Goal: Transaction & Acquisition: Purchase product/service

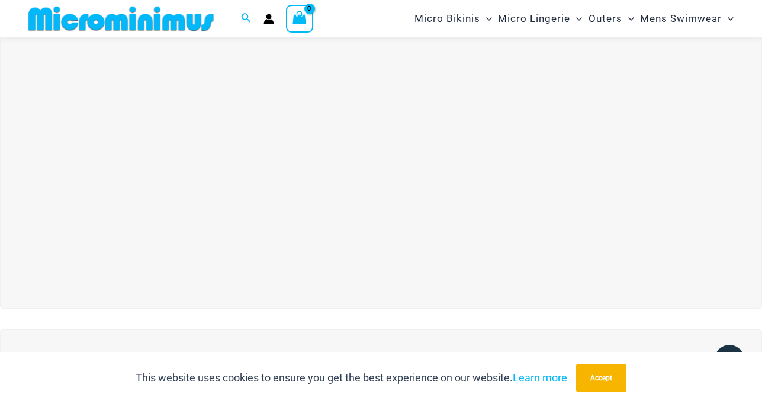
scroll to position [25, 0]
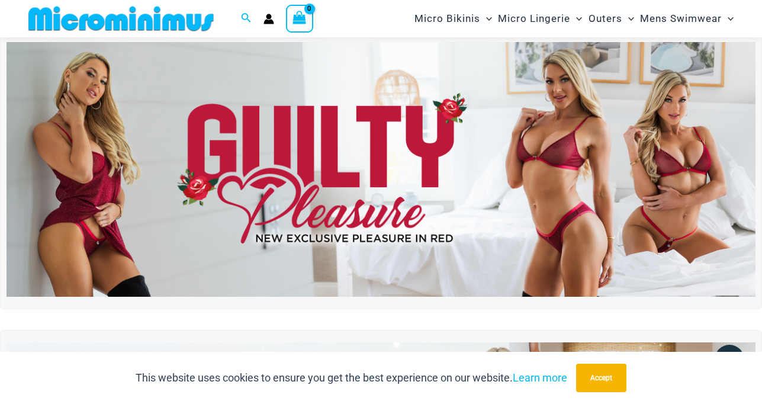
click at [355, 185] on img at bounding box center [381, 169] width 749 height 255
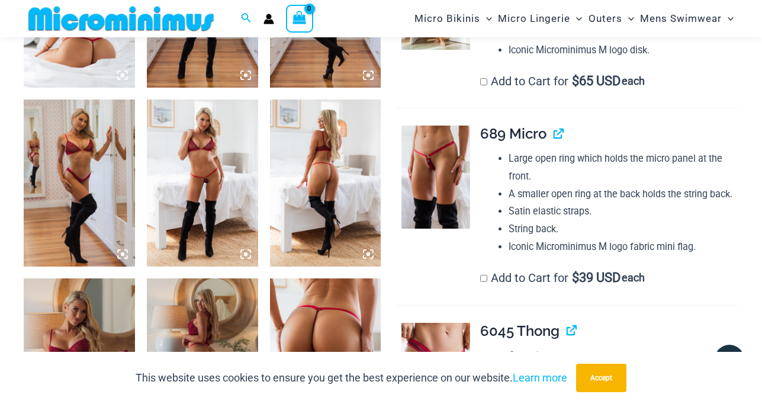
scroll to position [737, 0]
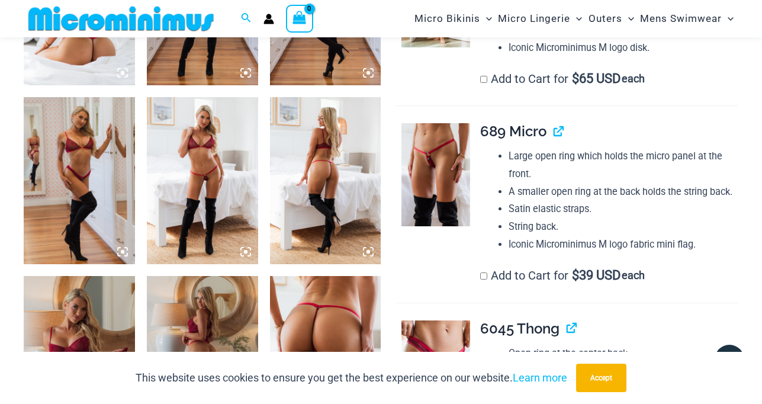
click at [84, 175] on img at bounding box center [79, 180] width 111 height 167
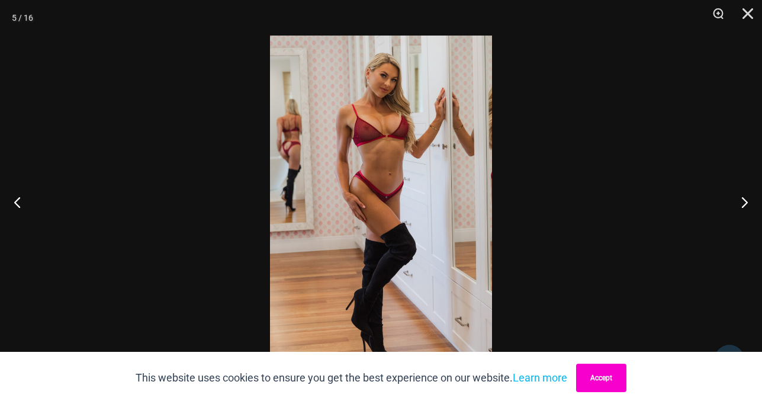
click at [610, 374] on button "Accept" at bounding box center [601, 378] width 50 height 28
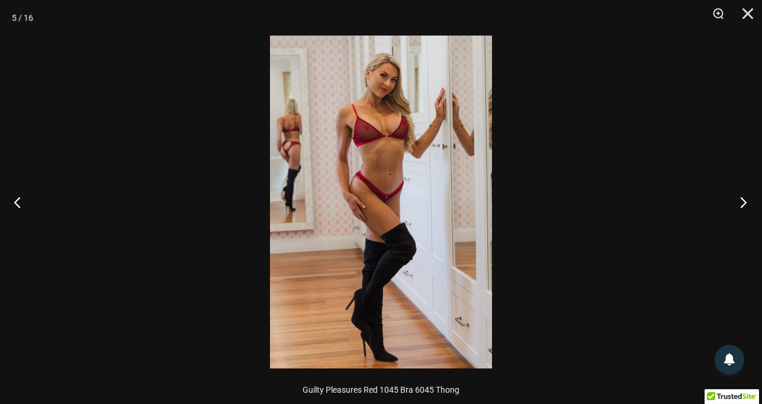
click at [743, 202] on button "Next" at bounding box center [740, 201] width 44 height 59
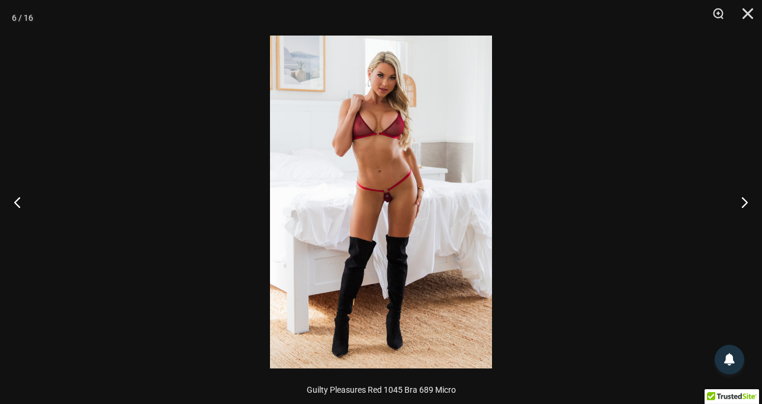
click at [383, 187] on img at bounding box center [381, 202] width 222 height 333
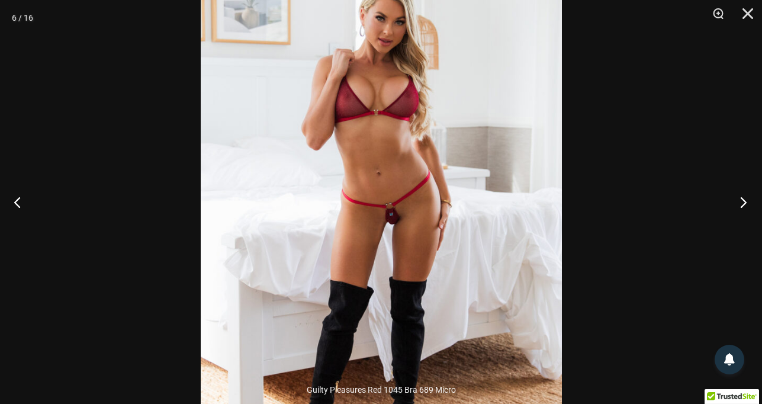
click at [745, 203] on button "Next" at bounding box center [740, 201] width 44 height 59
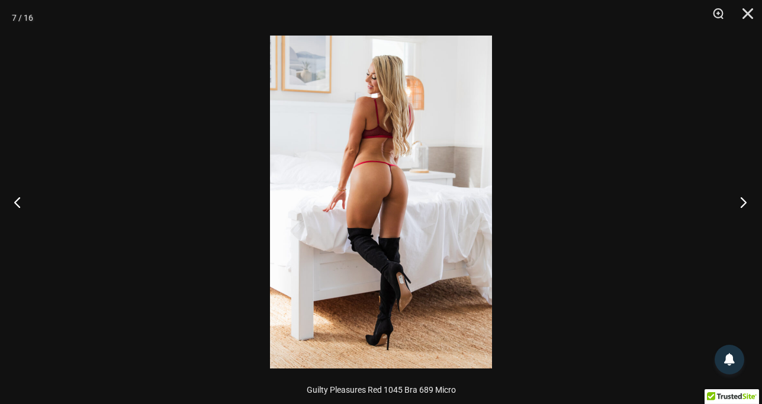
click at [745, 203] on button "Next" at bounding box center [740, 201] width 44 height 59
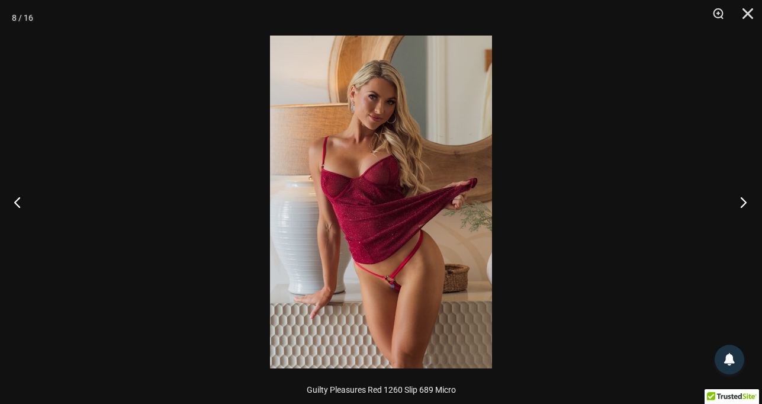
click at [745, 203] on button "Next" at bounding box center [740, 201] width 44 height 59
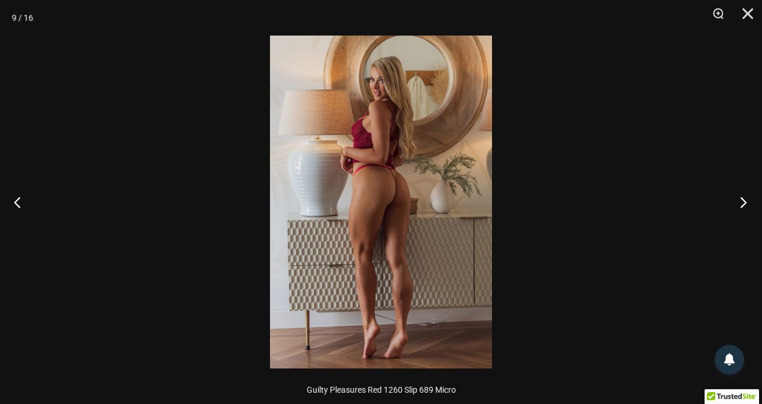
click at [745, 203] on button "Next" at bounding box center [740, 201] width 44 height 59
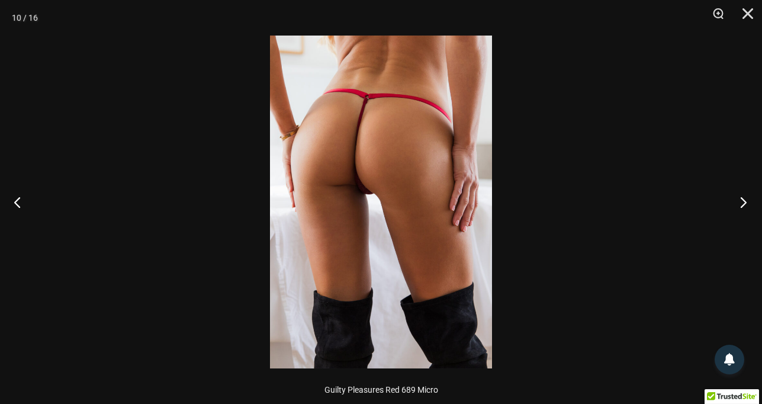
click at [745, 203] on button "Next" at bounding box center [740, 201] width 44 height 59
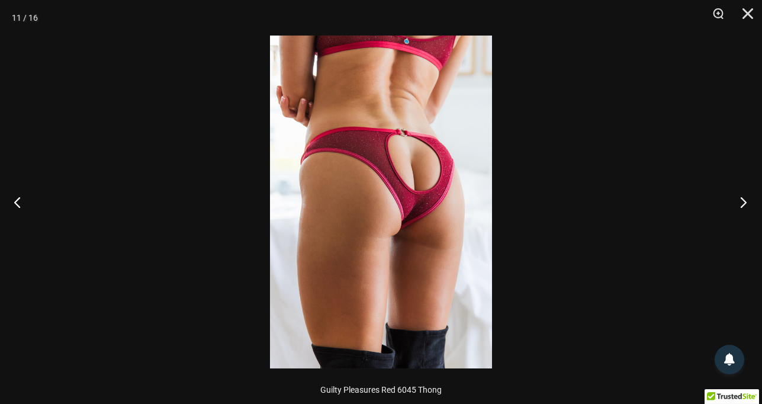
click at [745, 203] on button "Next" at bounding box center [740, 201] width 44 height 59
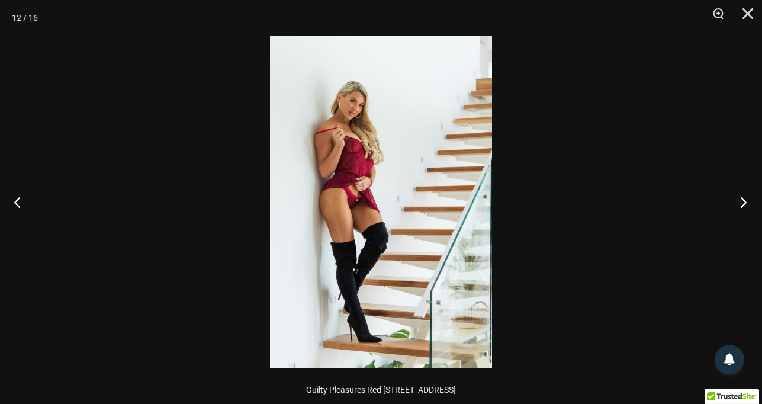
click at [745, 203] on button "Next" at bounding box center [740, 201] width 44 height 59
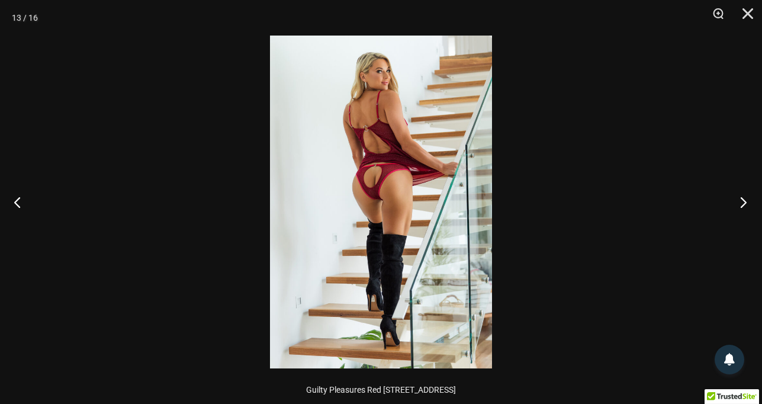
click at [745, 203] on button "Next" at bounding box center [740, 201] width 44 height 59
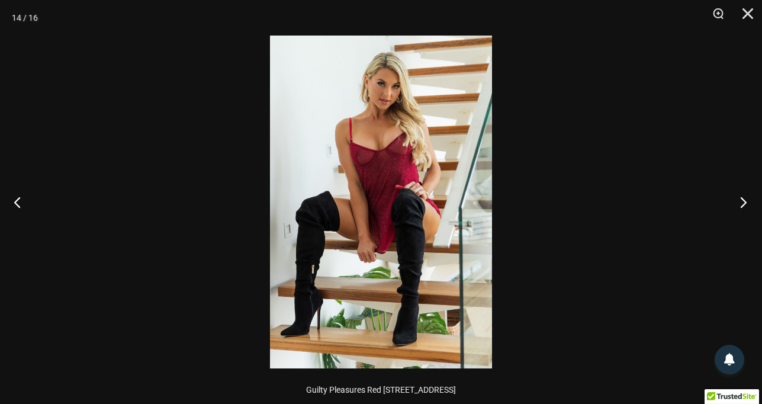
click at [745, 203] on button "Next" at bounding box center [740, 201] width 44 height 59
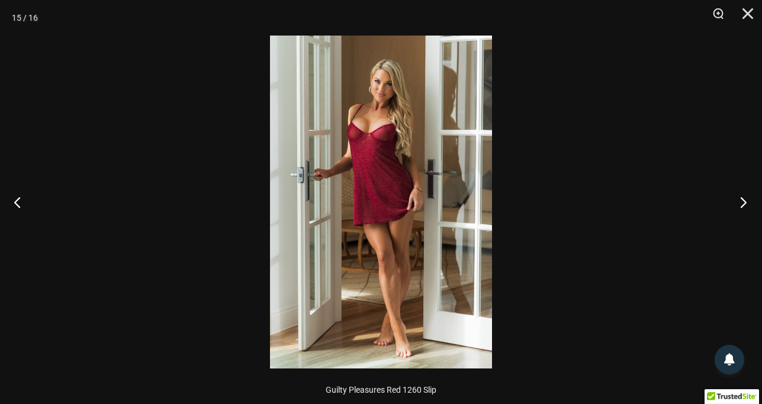
click at [745, 202] on button "Next" at bounding box center [740, 201] width 44 height 59
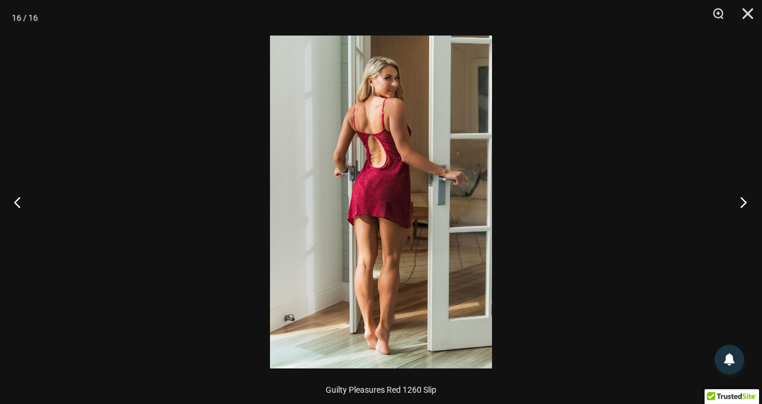
click at [745, 202] on button "Next" at bounding box center [740, 201] width 44 height 59
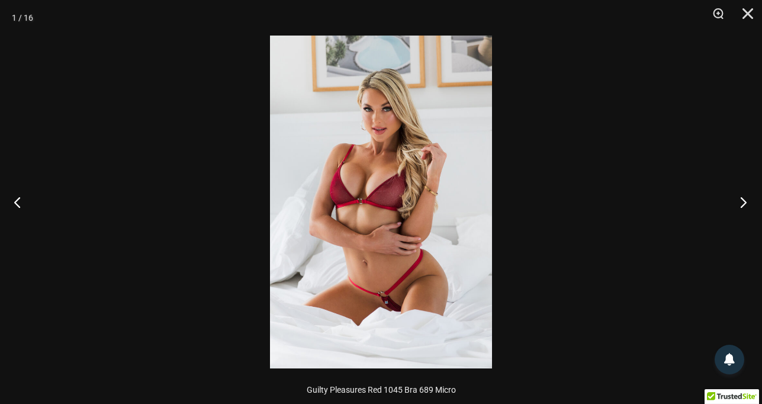
click at [745, 202] on button "Next" at bounding box center [740, 201] width 44 height 59
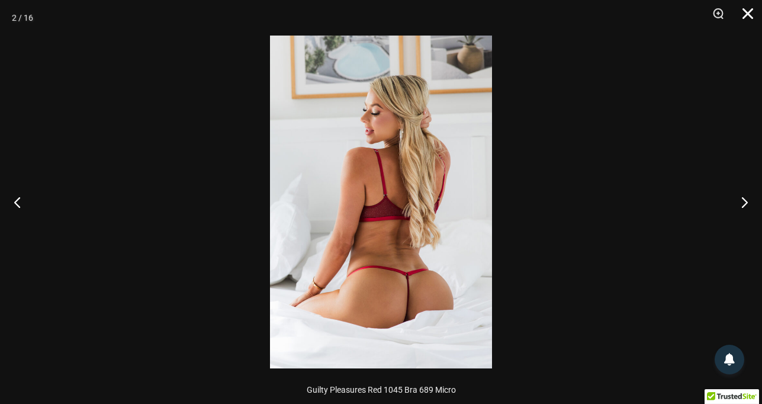
click at [751, 11] on button "Close" at bounding box center [744, 18] width 30 height 36
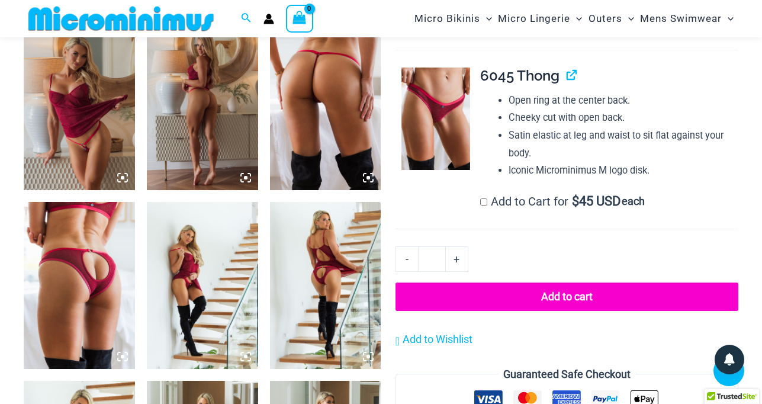
scroll to position [989, 0]
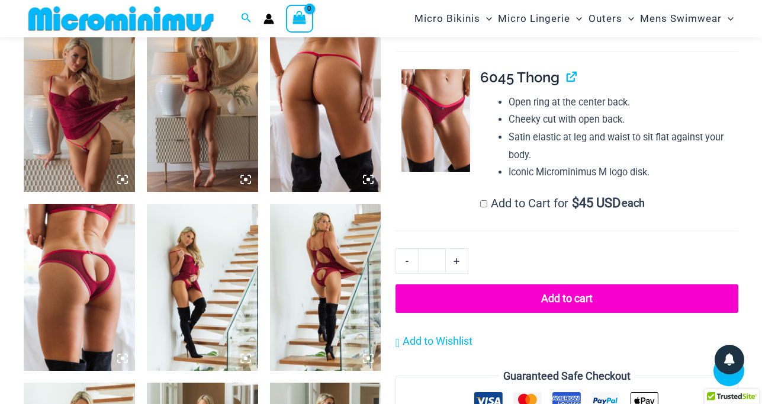
click at [495, 287] on button "Add to cart" at bounding box center [567, 298] width 343 height 28
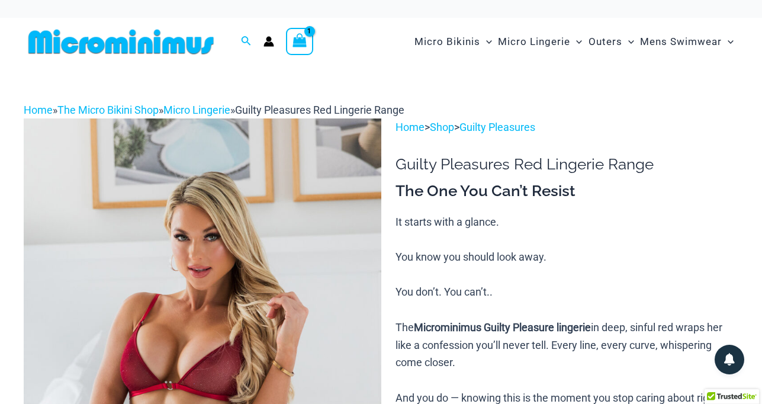
scroll to position [0, 0]
click at [309, 40] on div "View Shopping Cart, 1 items" at bounding box center [299, 41] width 27 height 27
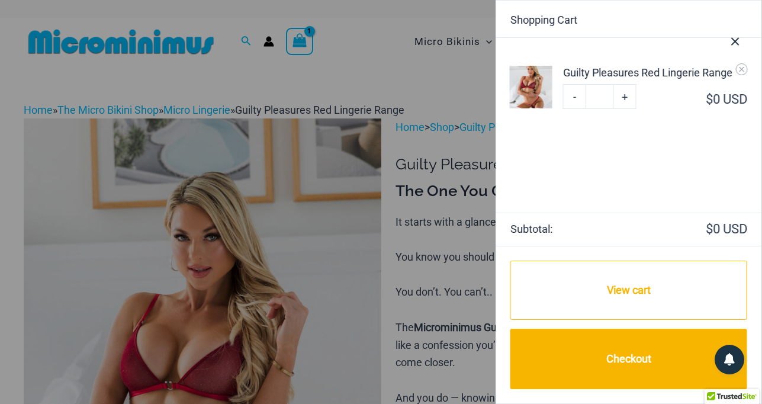
click at [575, 95] on link "-" at bounding box center [574, 96] width 23 height 25
type input "*"
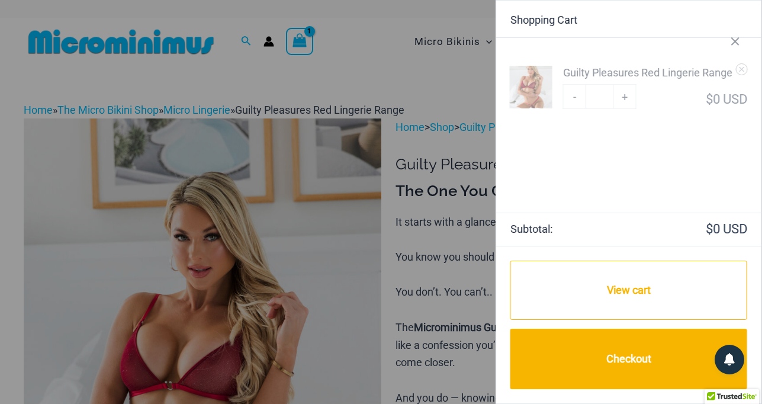
click at [733, 40] on ul "Guilty Pleasures Red Lingerie Range Minus Quantity - Guilty Pleasures Red Linge…" at bounding box center [628, 125] width 265 height 175
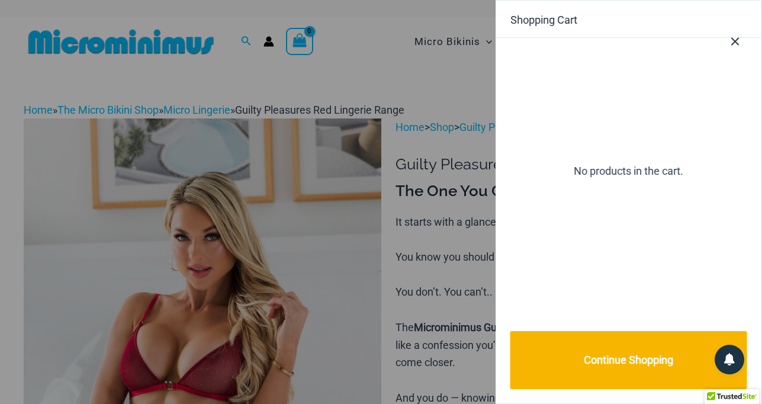
click at [733, 40] on icon "Close Cart Drawer" at bounding box center [735, 41] width 13 height 13
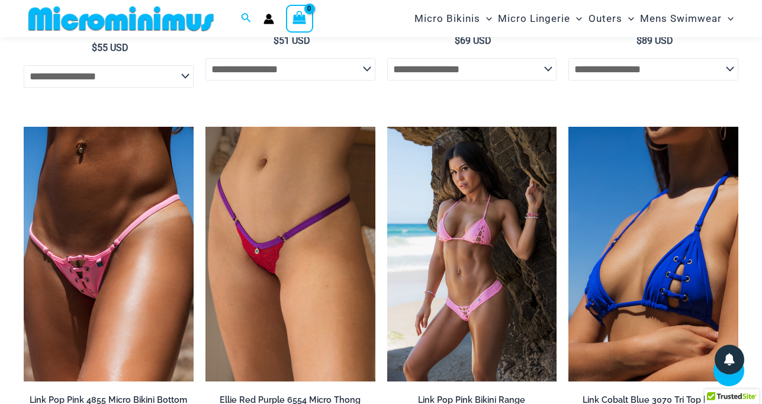
scroll to position [3129, 0]
